Goal: Use online tool/utility: Utilize a website feature to perform a specific function

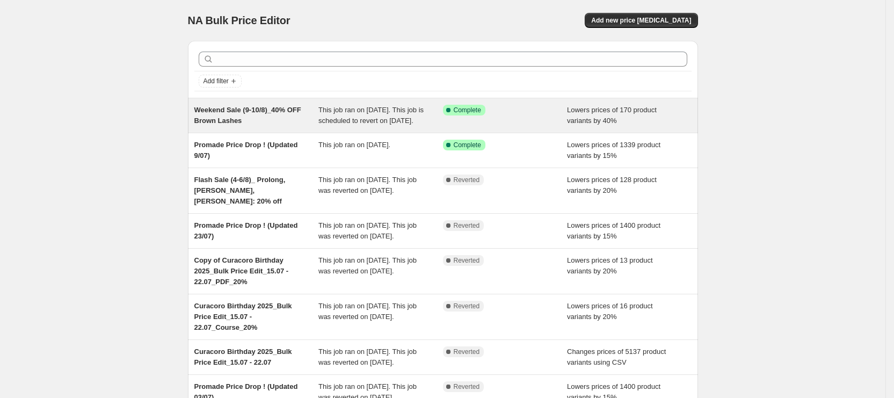
click at [325, 125] on span "This job ran on [DATE]. This job is scheduled to revert on [DATE]." at bounding box center [371, 115] width 105 height 19
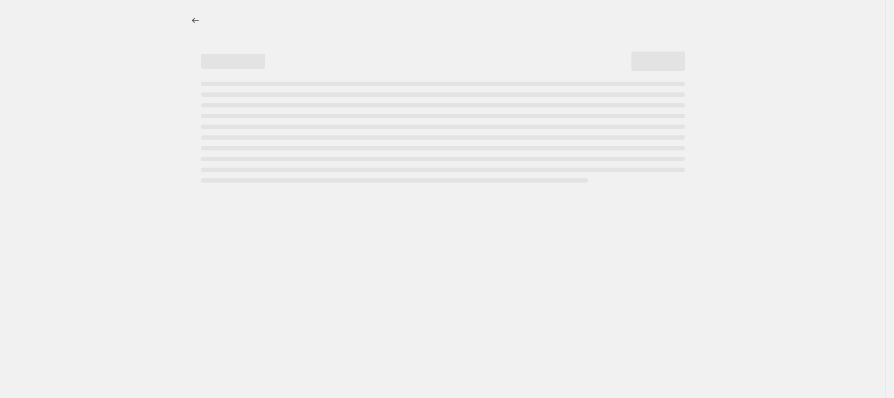
select select "percentage"
select select "collection"
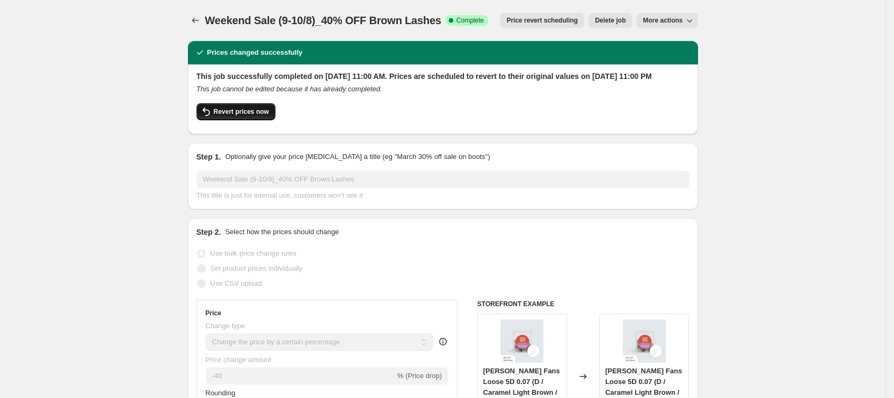
click at [240, 116] on span "Revert prices now" at bounding box center [241, 111] width 55 height 9
checkbox input "false"
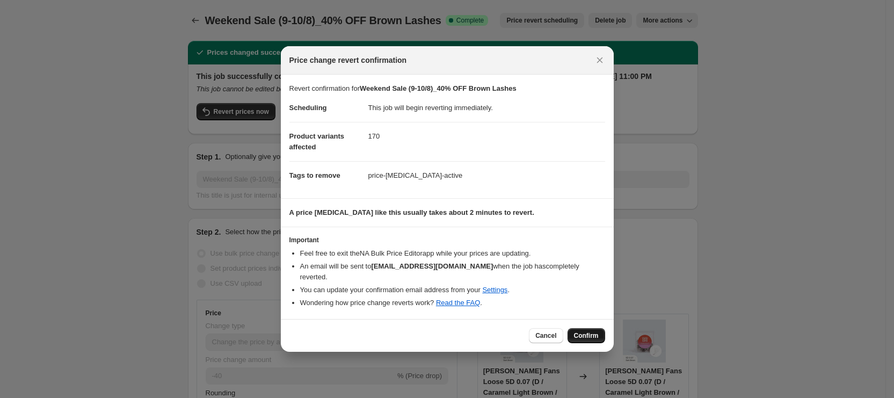
click at [580, 331] on span "Confirm" at bounding box center [586, 335] width 25 height 9
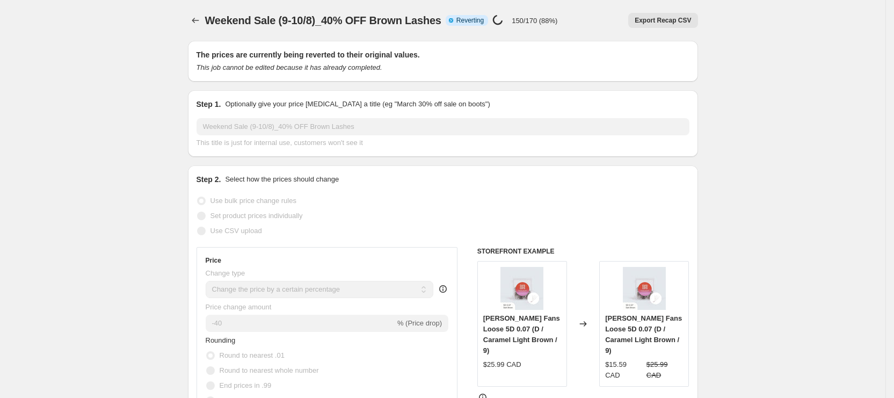
select select "percentage"
select select "collection"
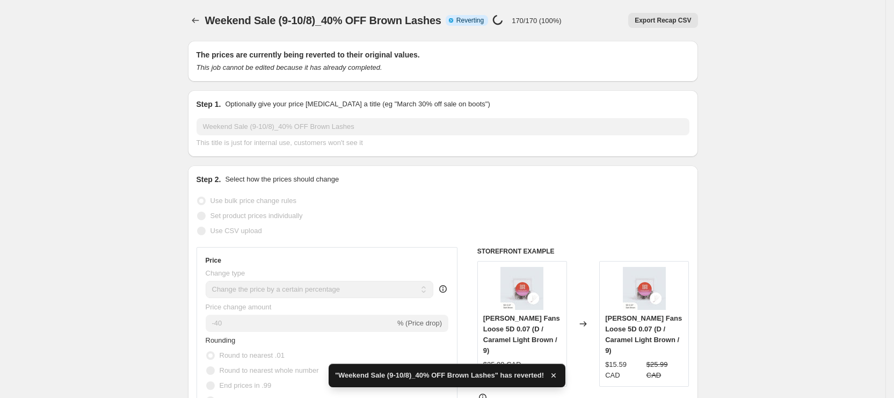
checkbox input "true"
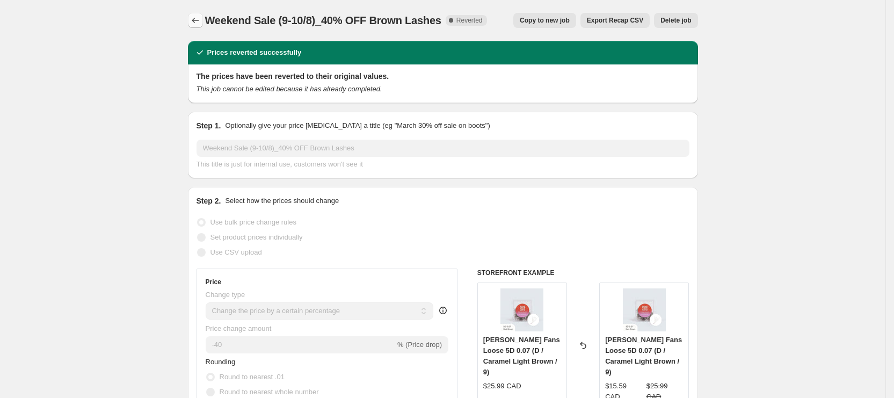
click at [201, 19] on icon "Price change jobs" at bounding box center [195, 20] width 11 height 11
